Goal: Transaction & Acquisition: Download file/media

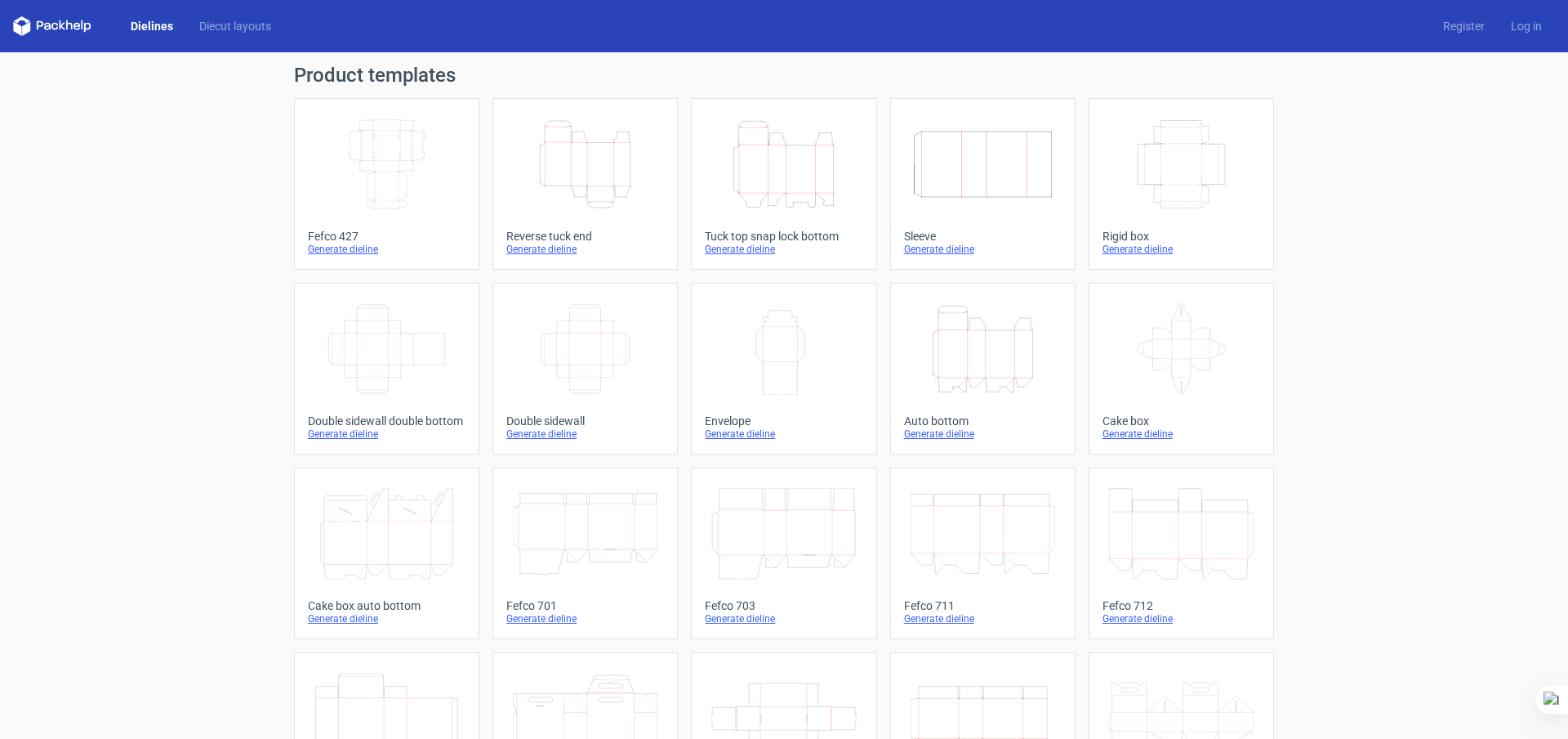
click at [800, 164] on icon "Height Depth Width" at bounding box center [783, 164] width 145 height 91
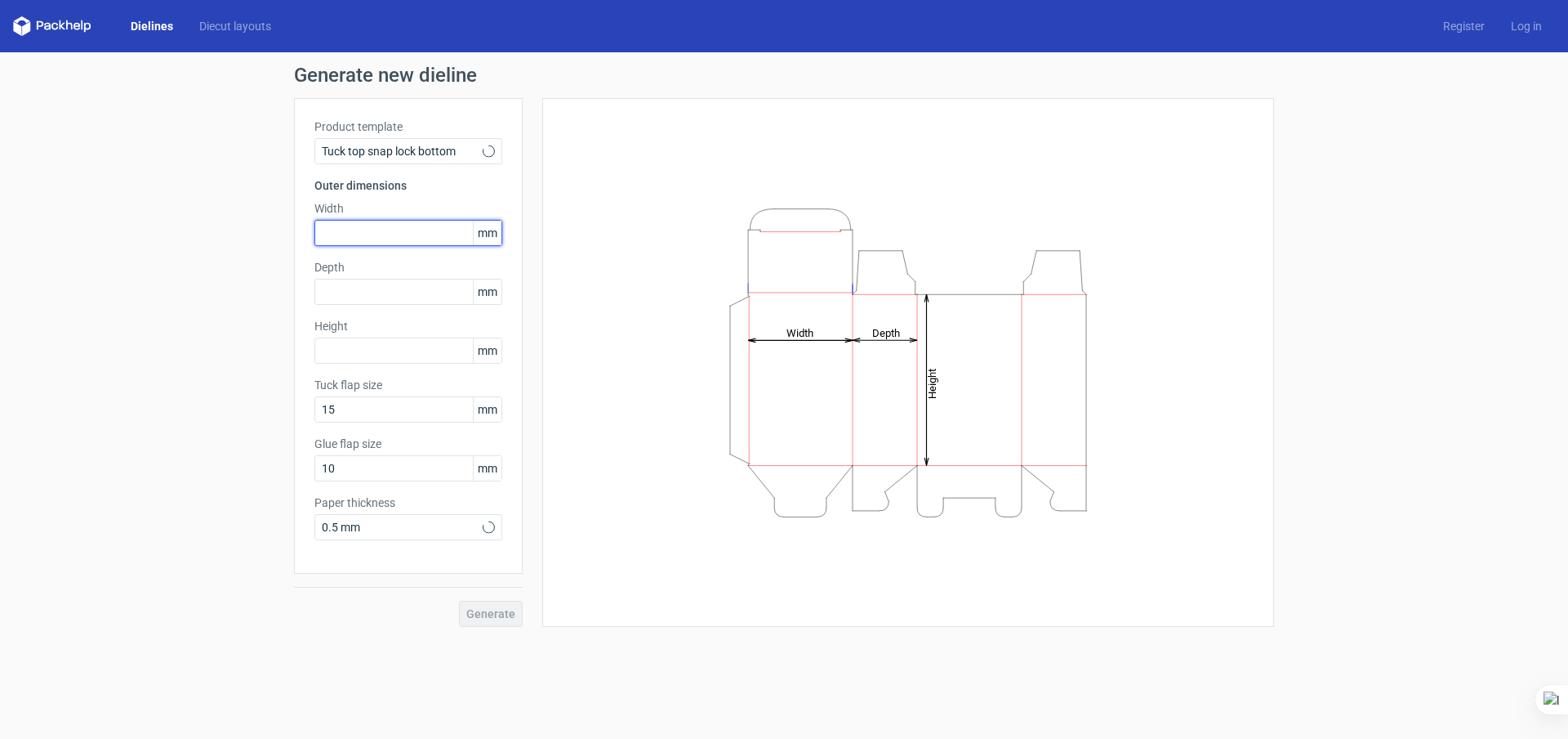
click at [386, 236] on input "text" at bounding box center [408, 232] width 188 height 26
type input "75"
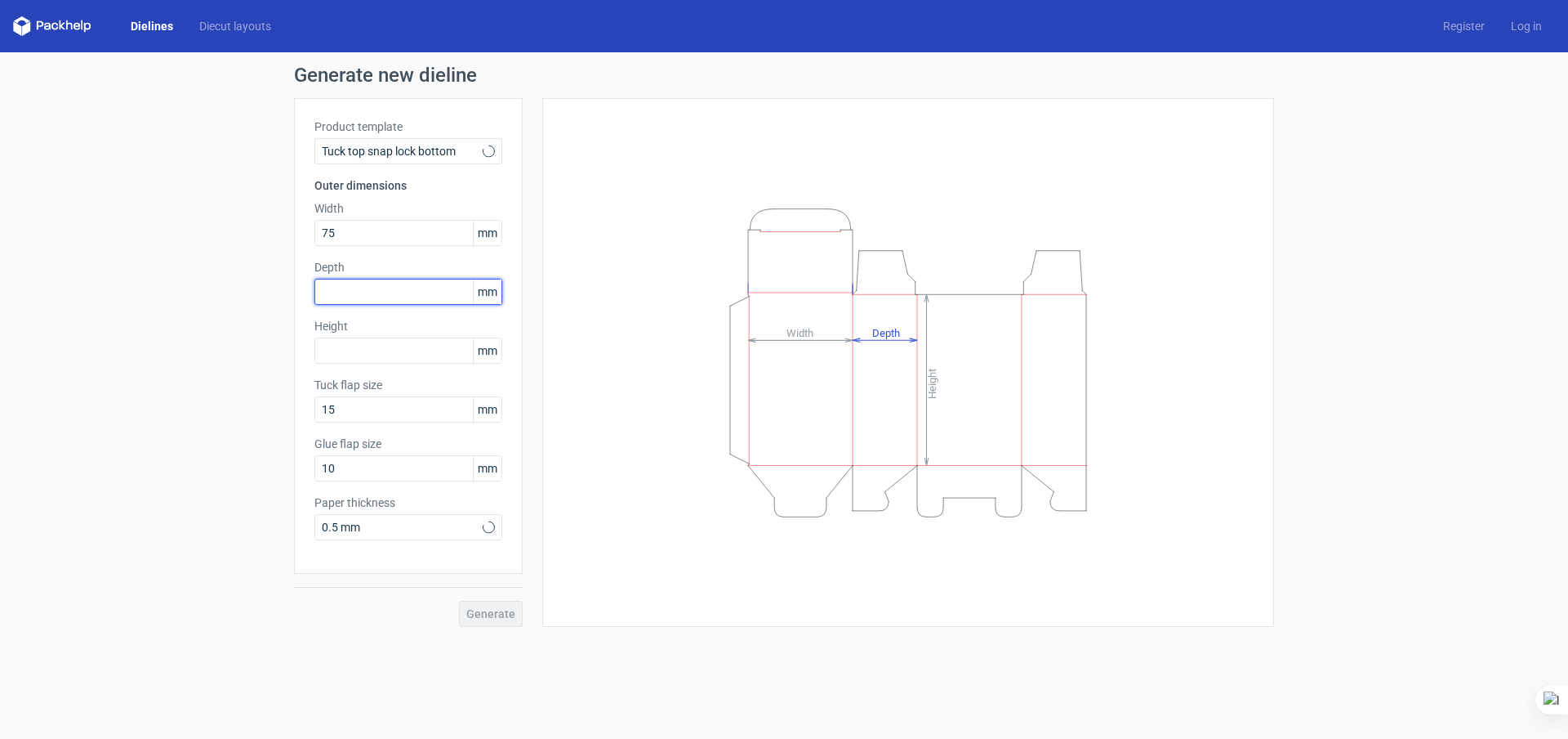
click at [413, 292] on input "text" at bounding box center [408, 291] width 188 height 26
type input "75"
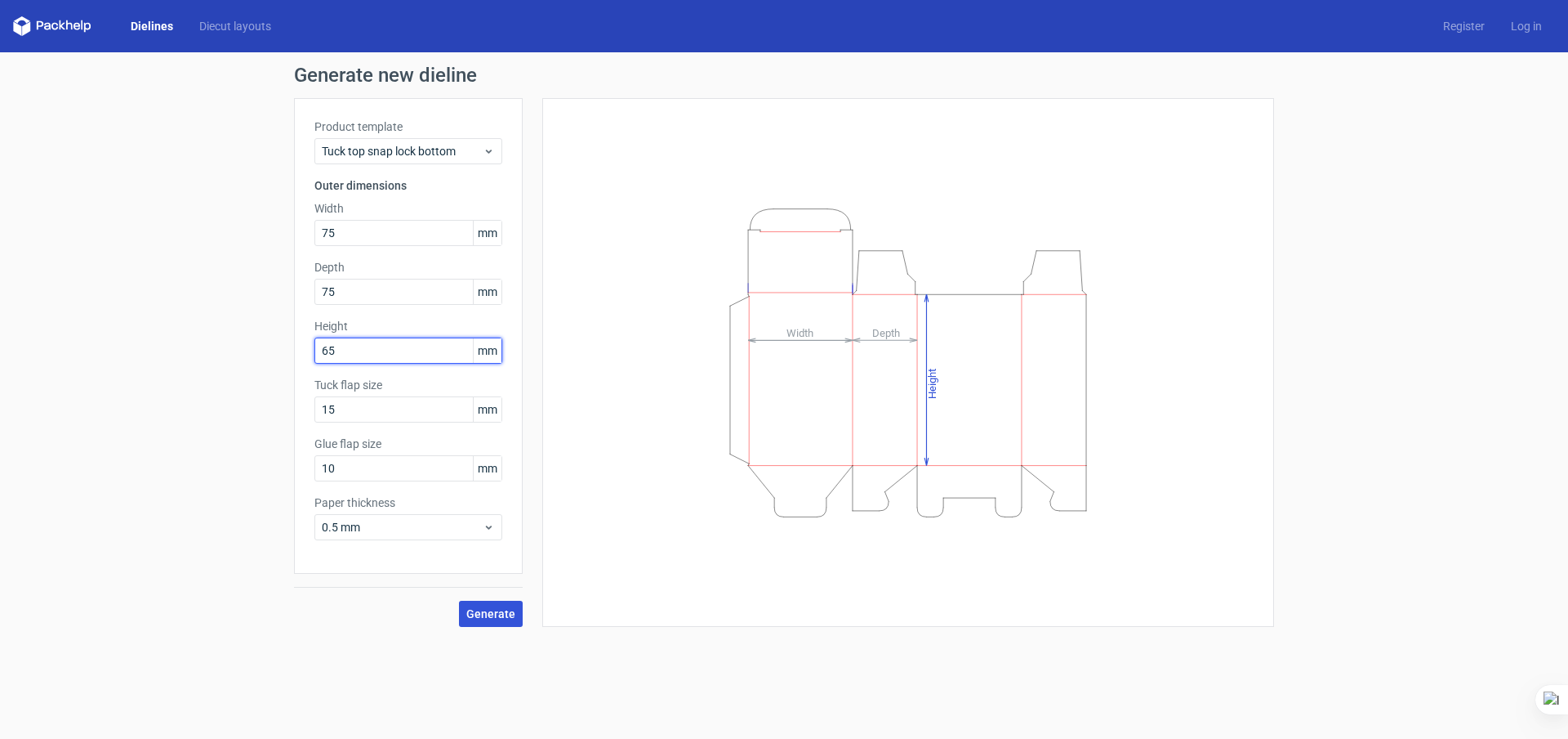
type input "65"
click at [498, 612] on span "Generate" at bounding box center [490, 613] width 49 height 12
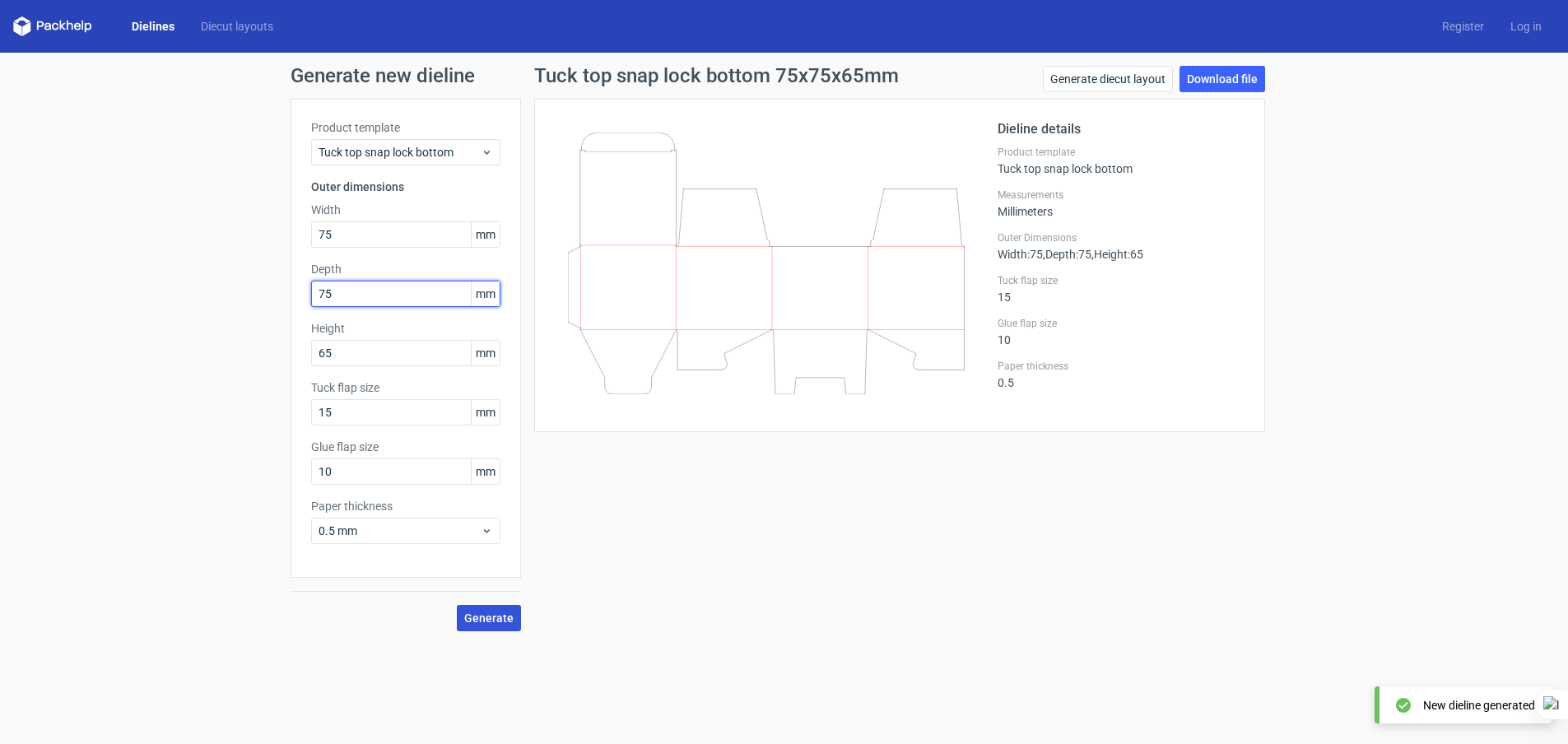
drag, startPoint x: 349, startPoint y: 294, endPoint x: 288, endPoint y: 321, distance: 66.7
click at [288, 321] on div "Generate new dieline Product template Tuck top snap lock bottom Outer dimension…" at bounding box center [784, 348] width 1568 height 592
type input "65"
type input "75"
click at [490, 609] on button "Generate" at bounding box center [489, 618] width 64 height 26
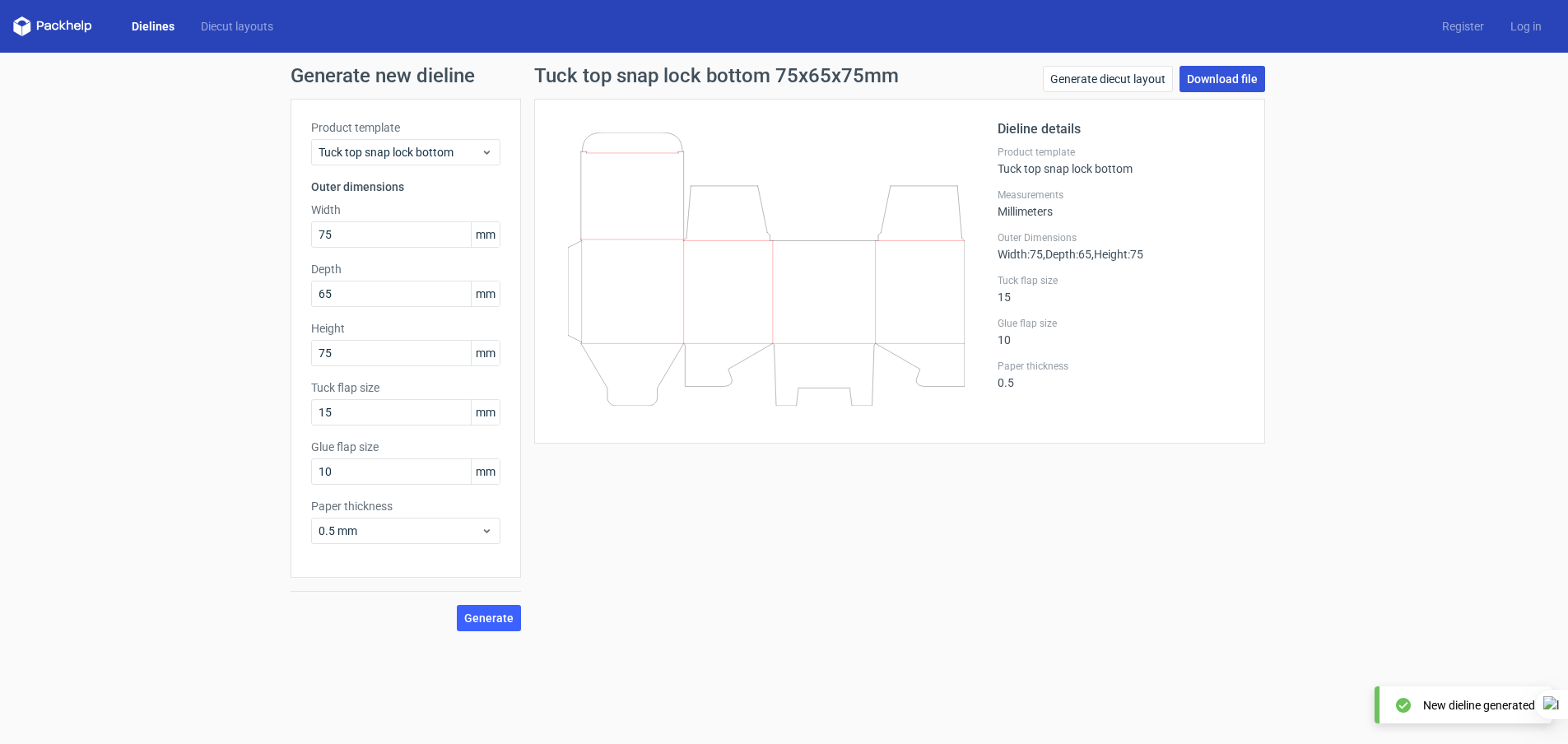
click at [1238, 78] on link "Download file" at bounding box center [1222, 78] width 86 height 26
